Goal: Check status: Check status

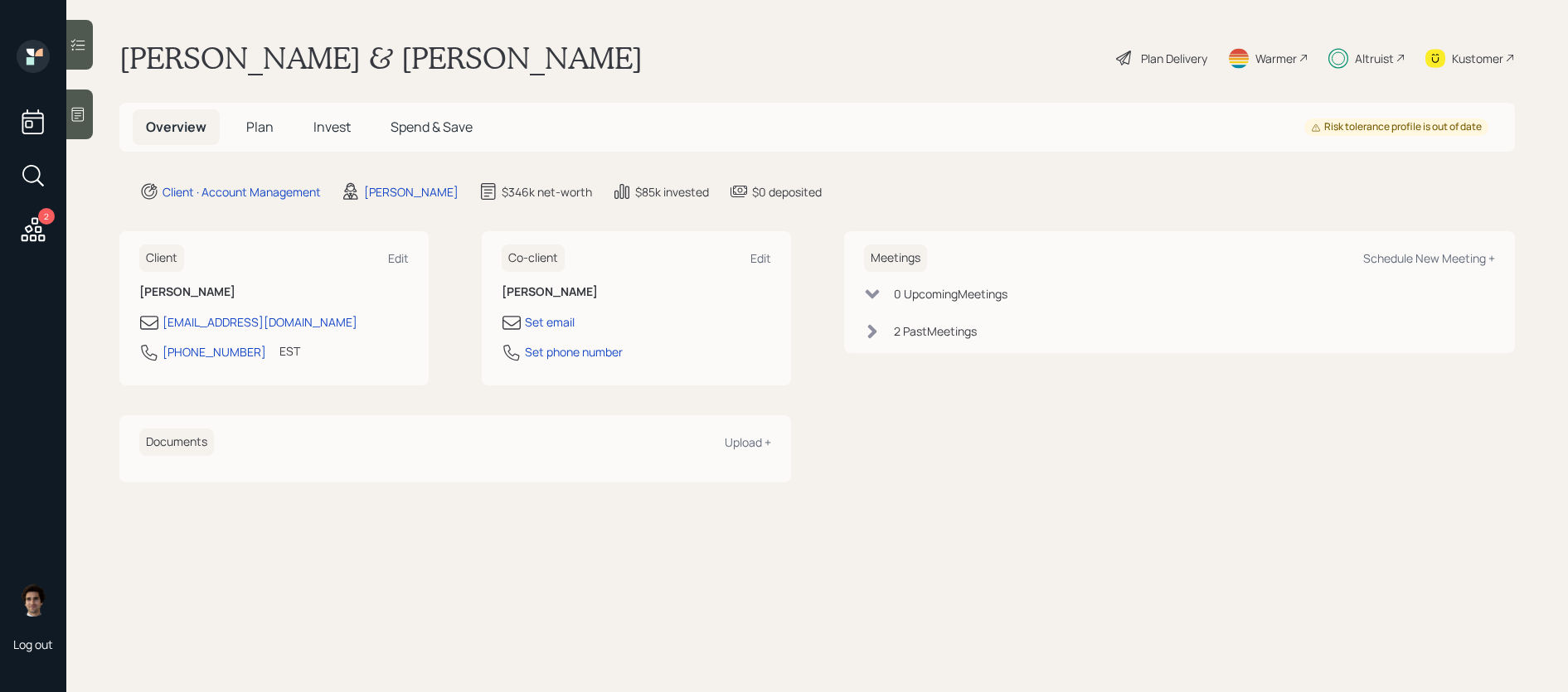
click at [298, 108] on div "Overview Plan Invest Spend & Save Risk tolerance profile is out of date" at bounding box center [817, 127] width 1395 height 48
click at [353, 138] on h5 "Invest" at bounding box center [332, 127] width 63 height 35
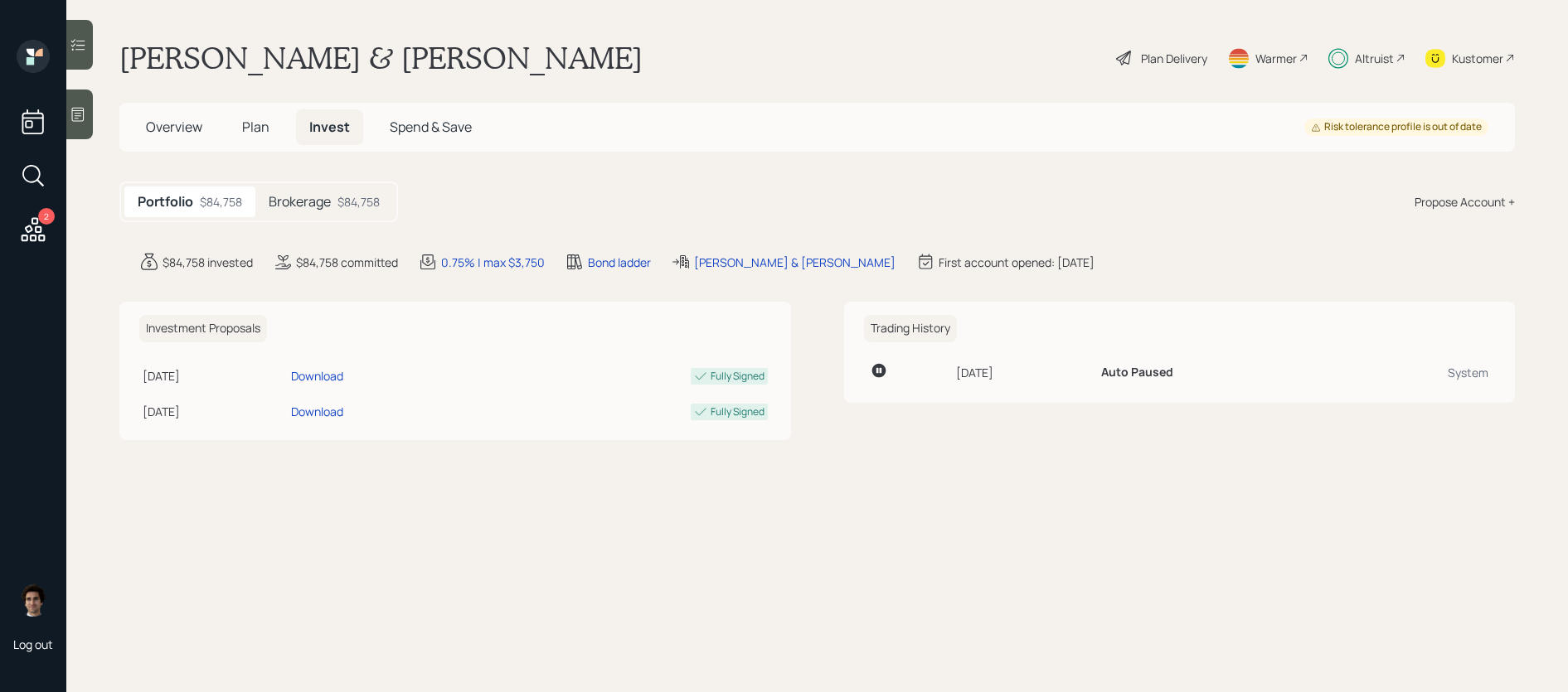
click at [373, 195] on div "$84,758" at bounding box center [358, 201] width 42 height 18
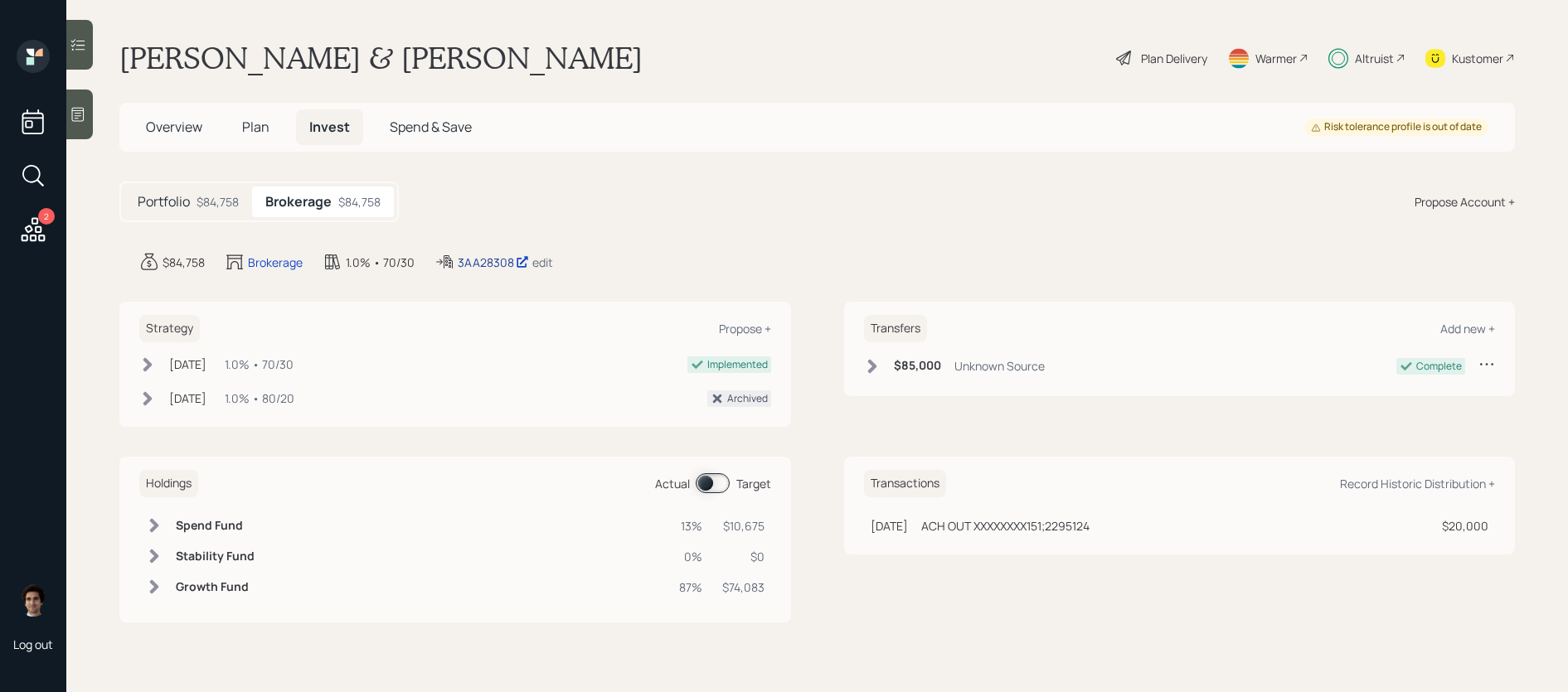
click at [506, 264] on div "3AA28308" at bounding box center [493, 262] width 71 height 18
